Goal: Task Accomplishment & Management: Manage account settings

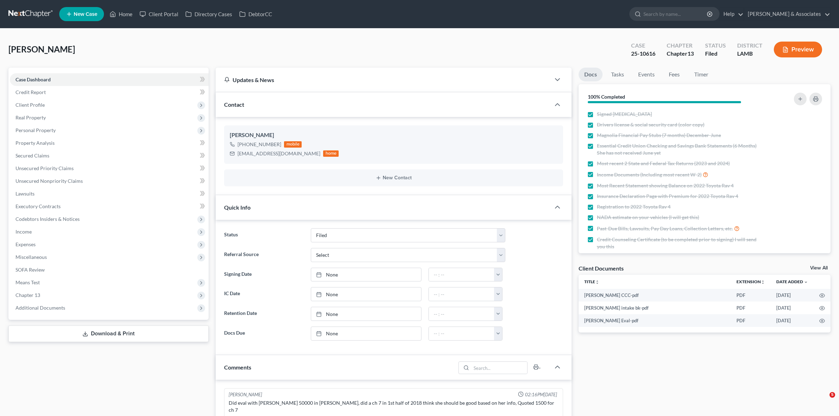
select select "8"
select select "0"
